Goal: Information Seeking & Learning: Learn about a topic

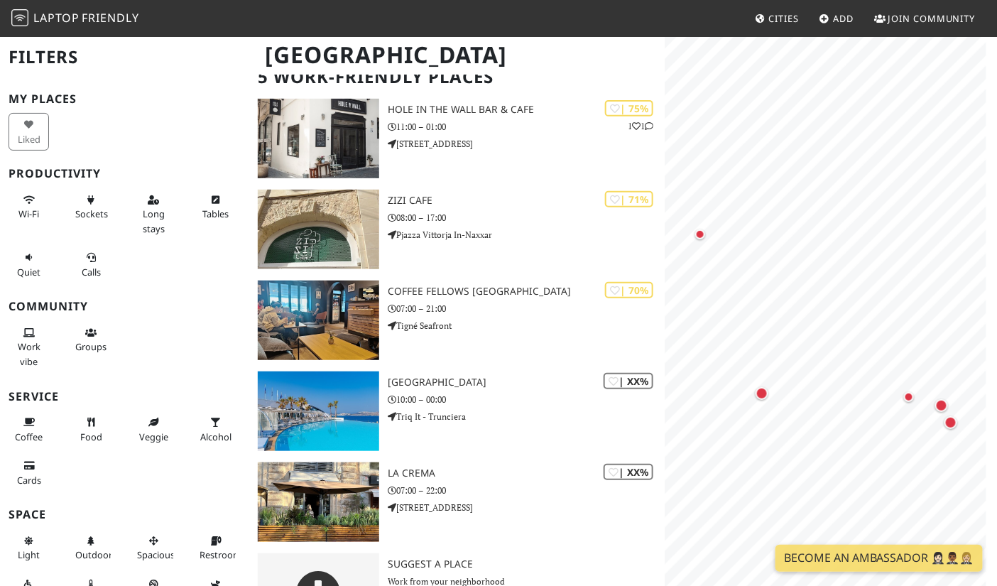
scroll to position [101, 0]
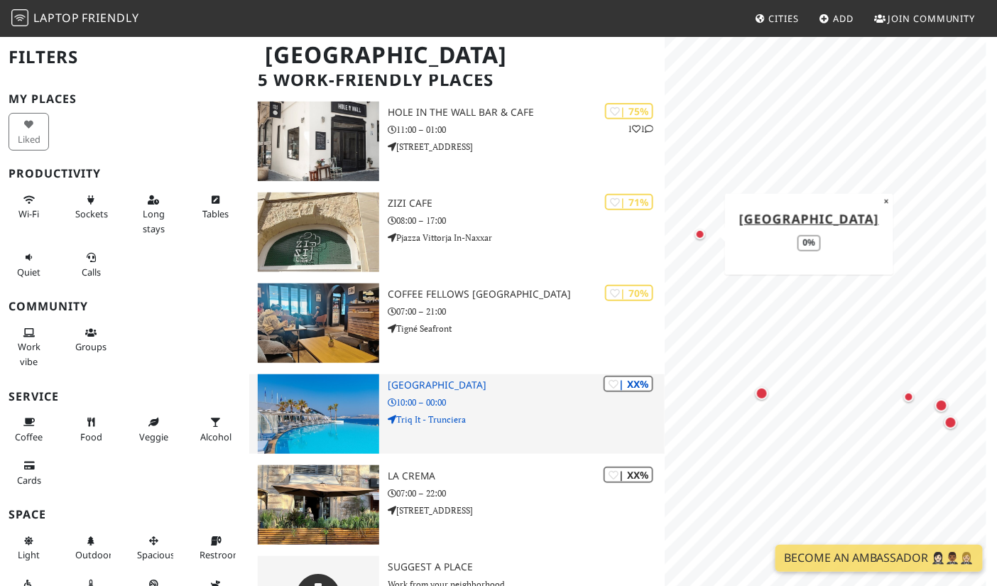
click at [382, 405] on div at bounding box center [318, 414] width 138 height 80
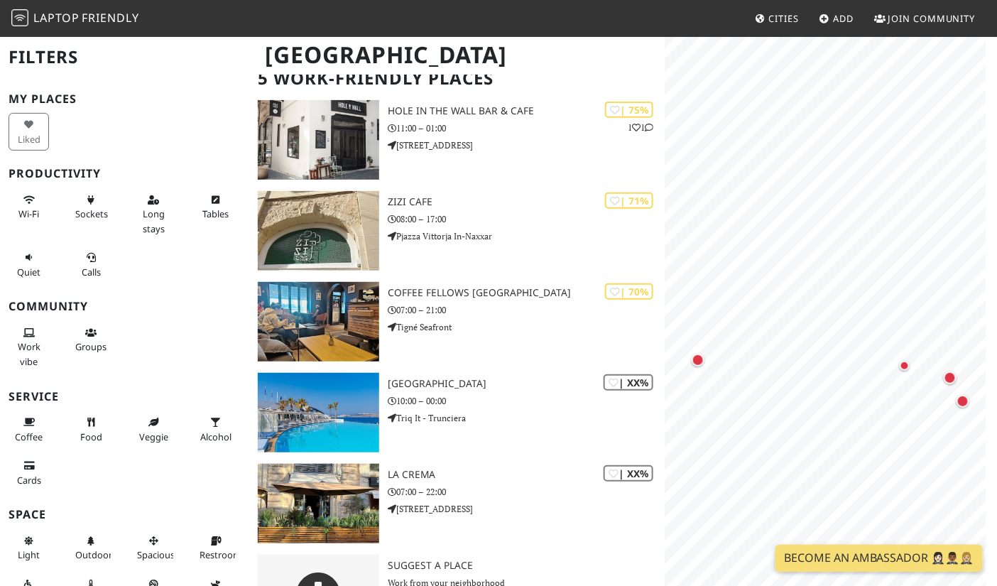
scroll to position [143, 0]
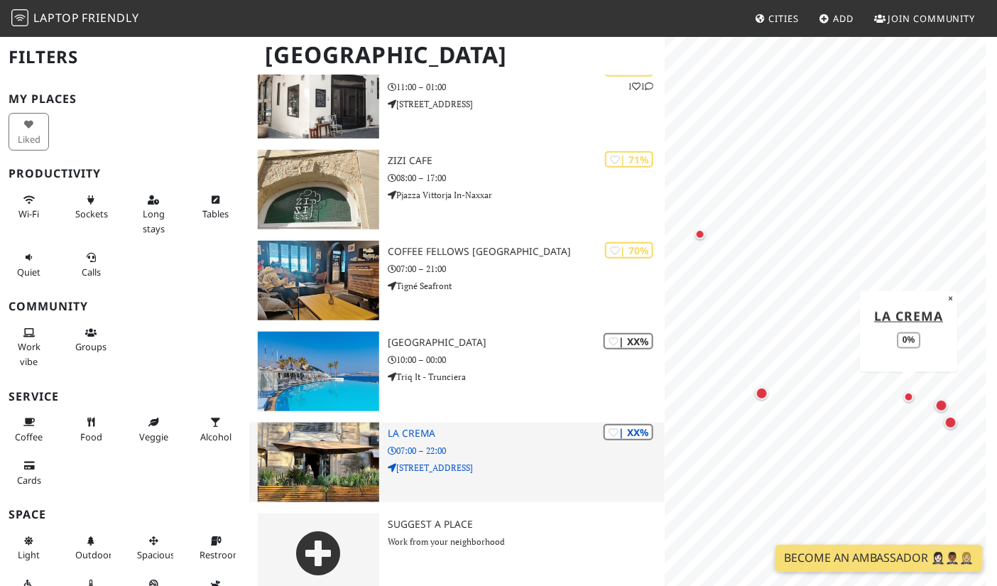
click at [312, 451] on img at bounding box center [318, 462] width 121 height 80
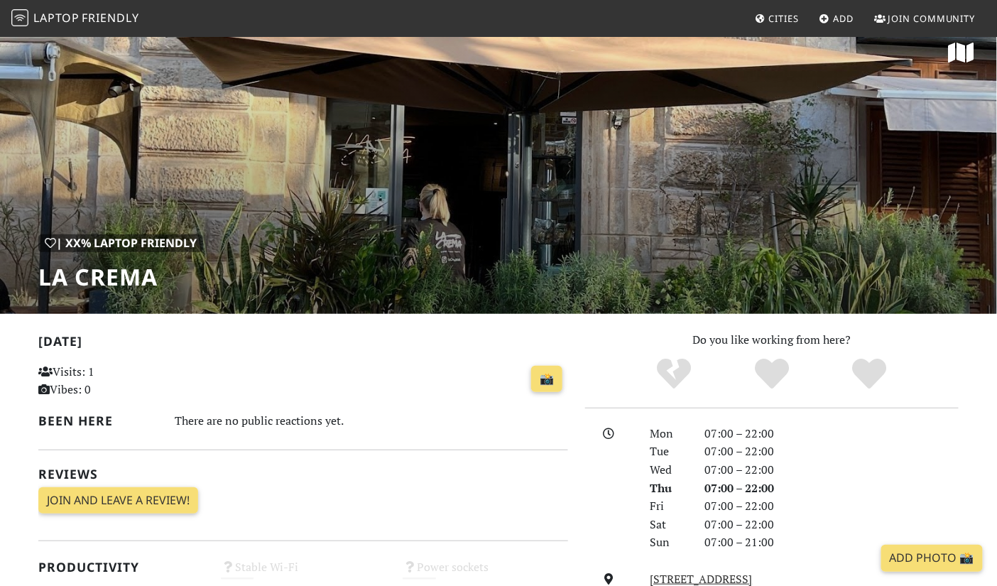
scroll to position [18, 0]
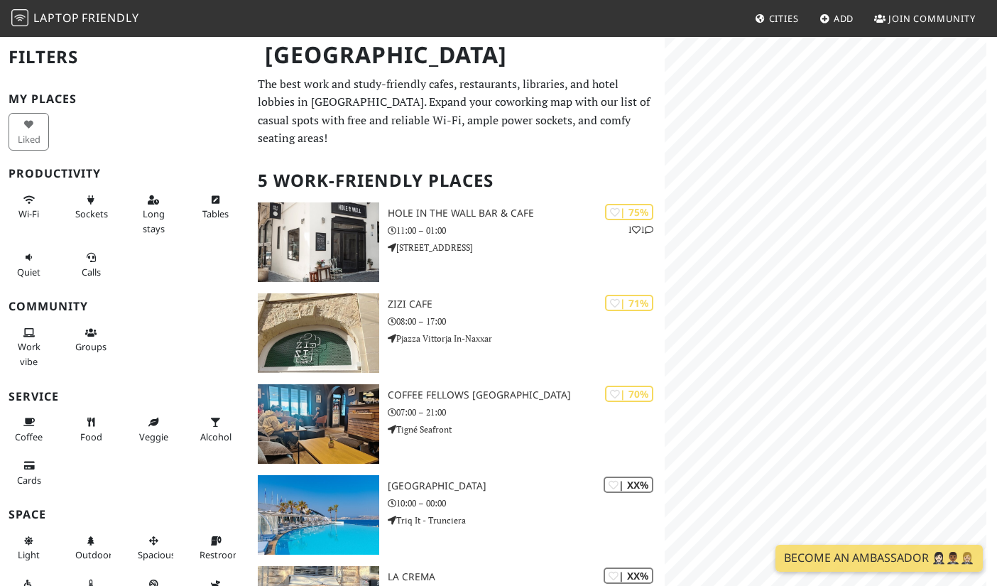
scroll to position [143, 0]
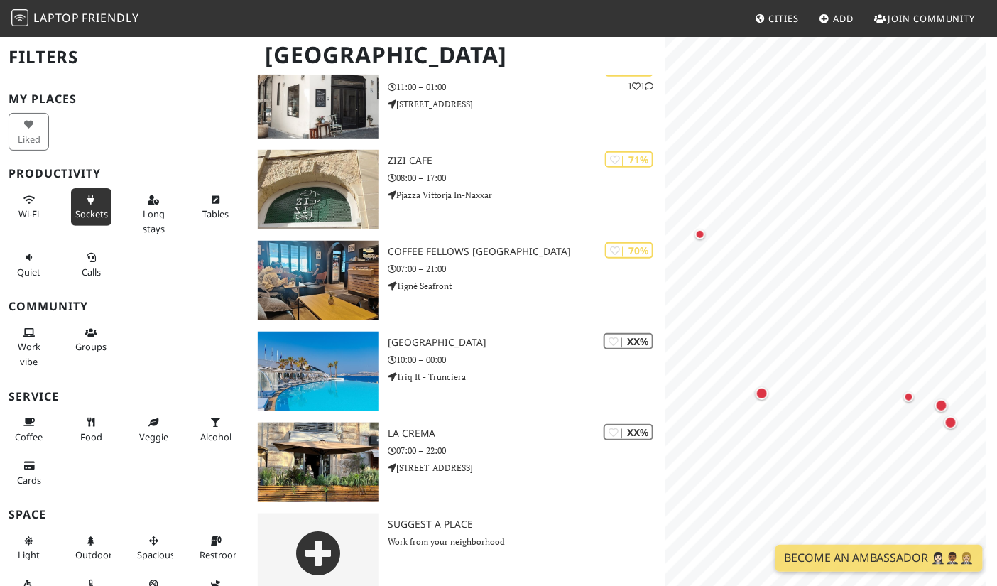
click at [77, 198] on button "Sockets" at bounding box center [91, 207] width 40 height 38
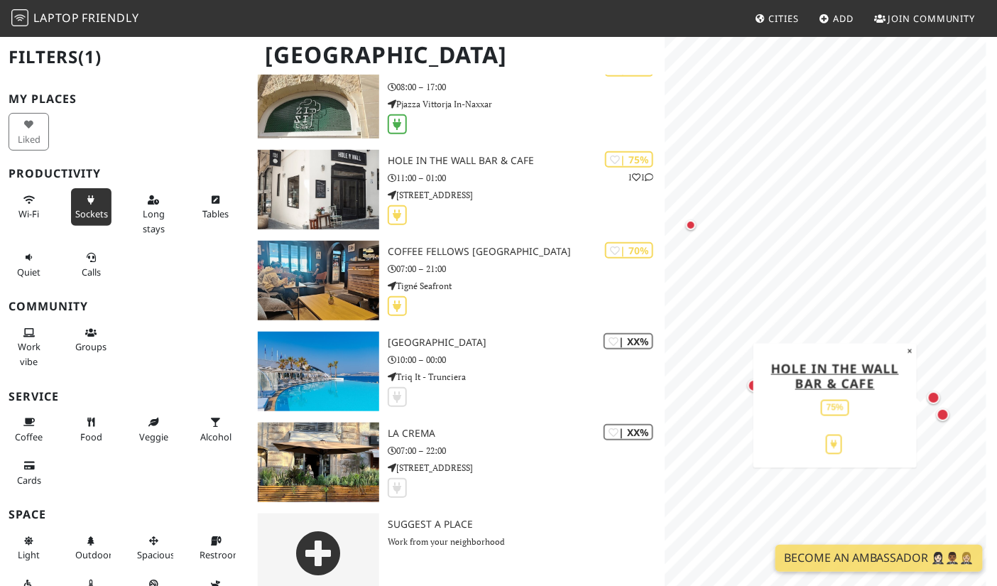
drag, startPoint x: 946, startPoint y: 410, endPoint x: 613, endPoint y: 622, distance: 394.4
click at [613, 442] on html "Laptop Friendly Cities Add Join Community [GEOGRAPHIC_DATA] Filters (1) My Plac…" at bounding box center [498, 150] width 997 height 586
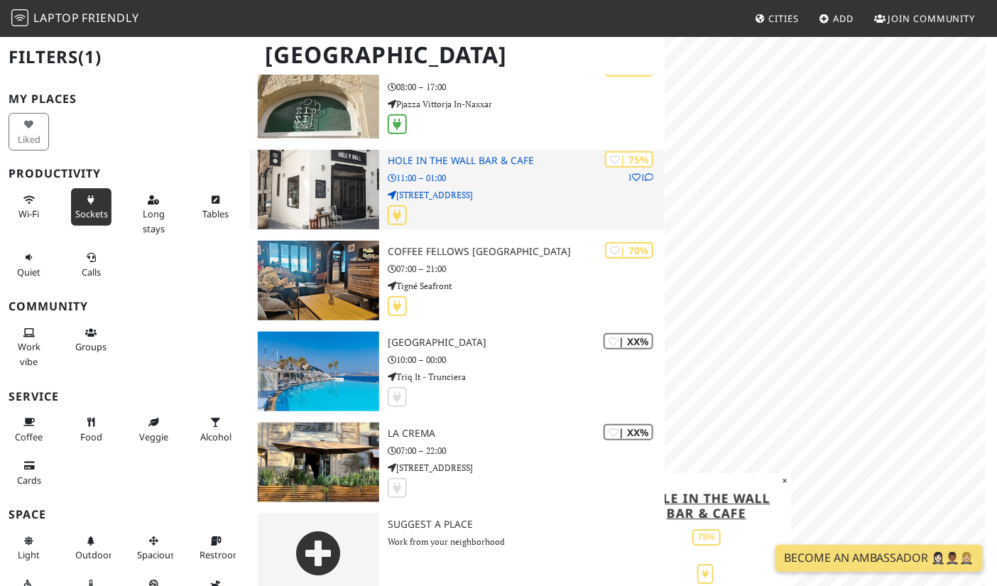
click at [287, 189] on img at bounding box center [318, 190] width 121 height 80
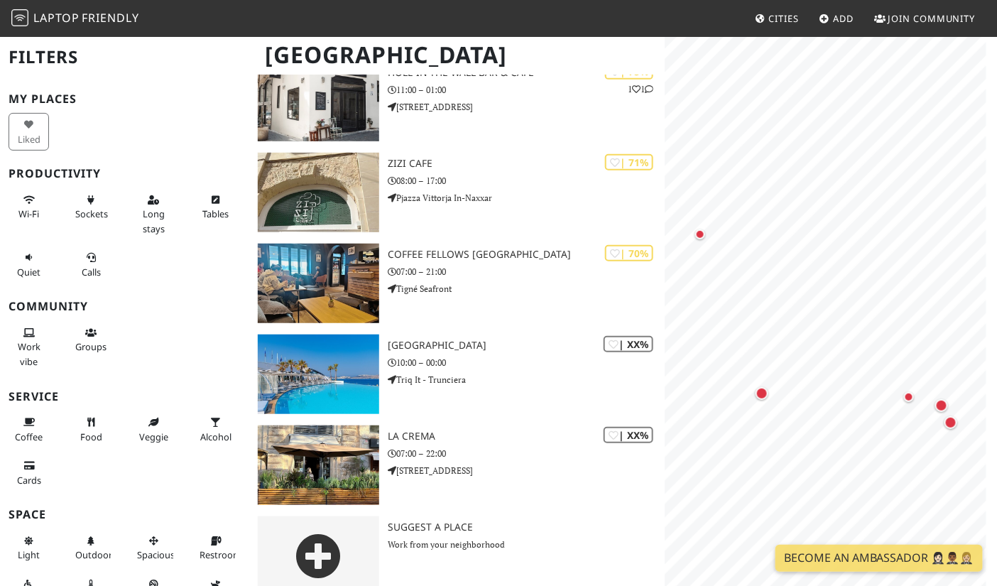
scroll to position [143, 0]
